Goal: Navigation & Orientation: Find specific page/section

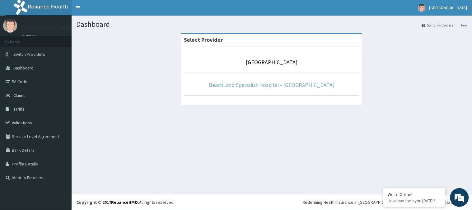
click at [270, 86] on link "BeachLand Specialist Hospital - [GEOGRAPHIC_DATA]" at bounding box center [272, 84] width 126 height 7
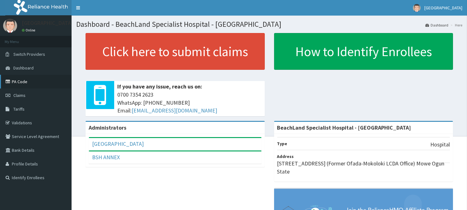
click at [33, 78] on link "PA Code" at bounding box center [36, 82] width 72 height 14
